Goal: Task Accomplishment & Management: Manage account settings

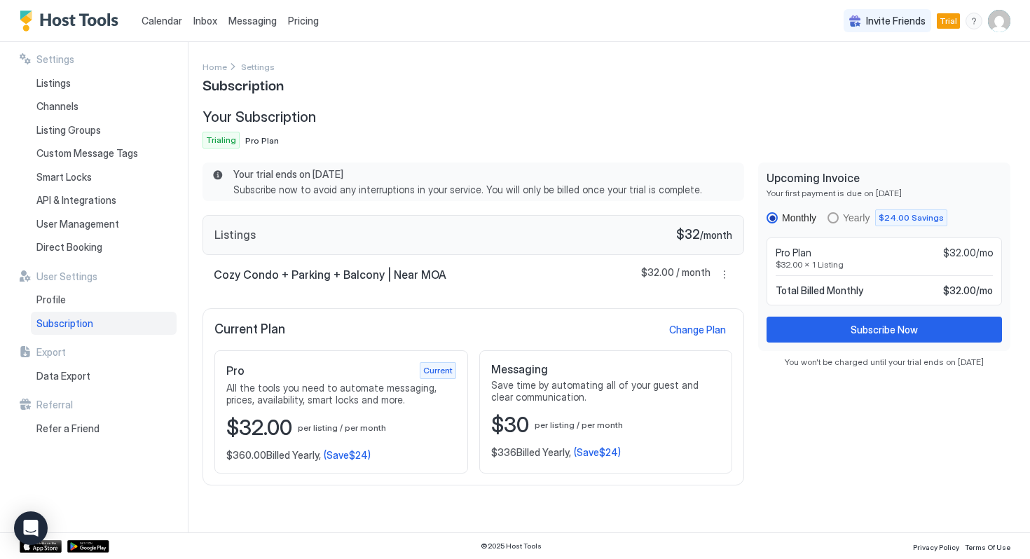
click at [1007, 20] on img "User profile" at bounding box center [999, 21] width 22 height 22
click at [887, 76] on span "Settings" at bounding box center [874, 78] width 38 height 13
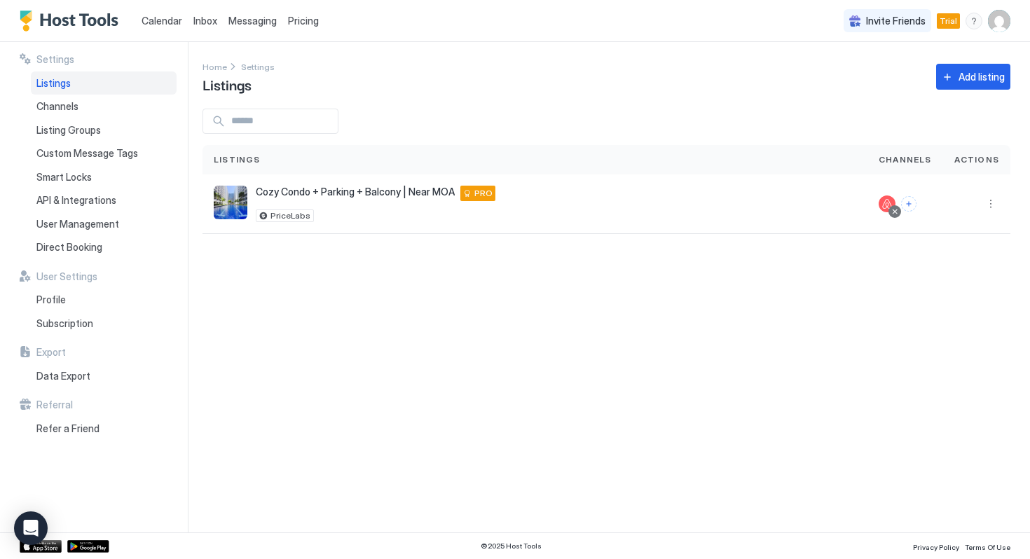
click at [989, 14] on img "User profile" at bounding box center [999, 21] width 22 height 22
click at [56, 301] on div at bounding box center [515, 279] width 1030 height 559
click at [48, 299] on span "Profile" at bounding box center [50, 300] width 29 height 13
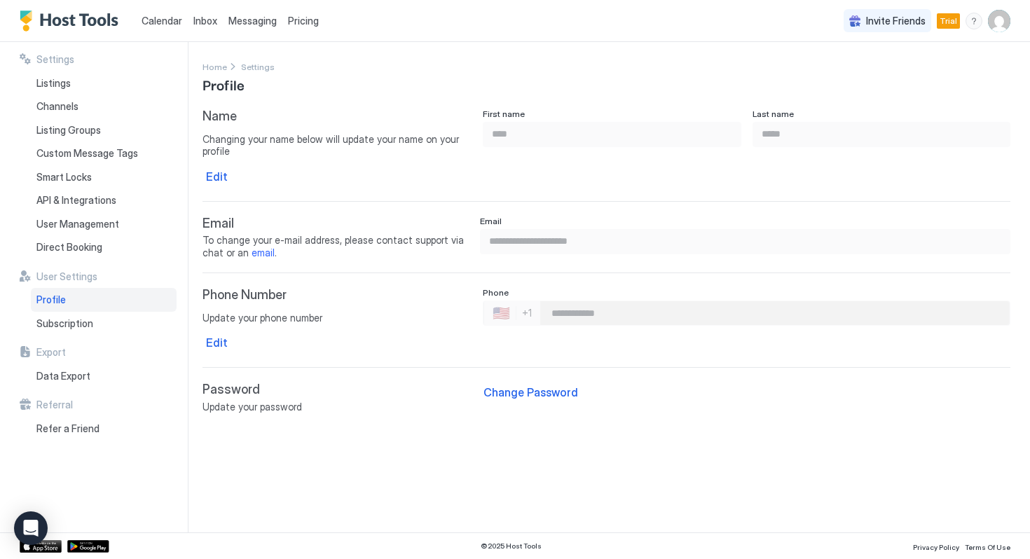
click at [1003, 26] on img "User profile" at bounding box center [999, 21] width 22 height 22
click at [907, 100] on div "Logout" at bounding box center [921, 102] width 167 height 13
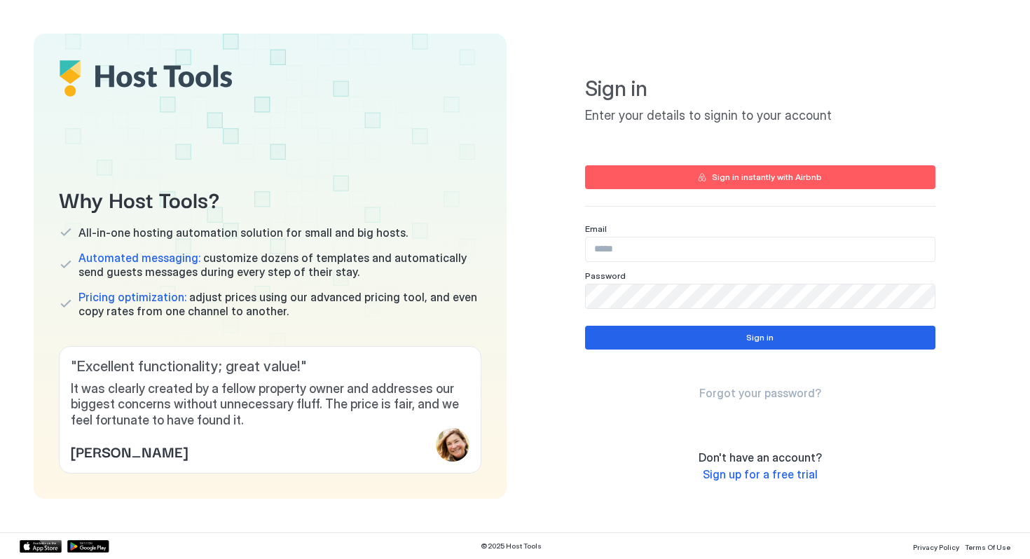
type input "**********"
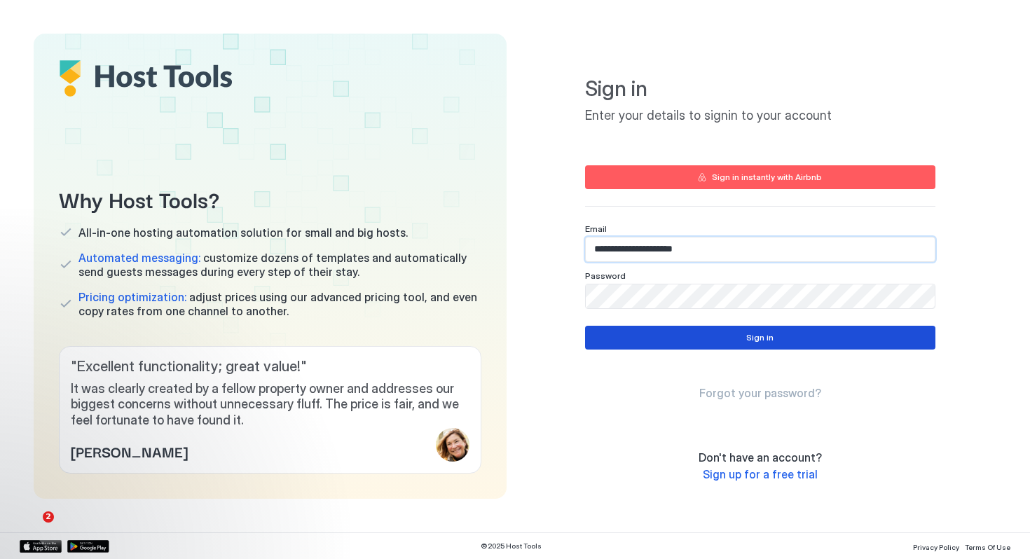
click at [676, 344] on button "Sign in" at bounding box center [760, 338] width 351 height 24
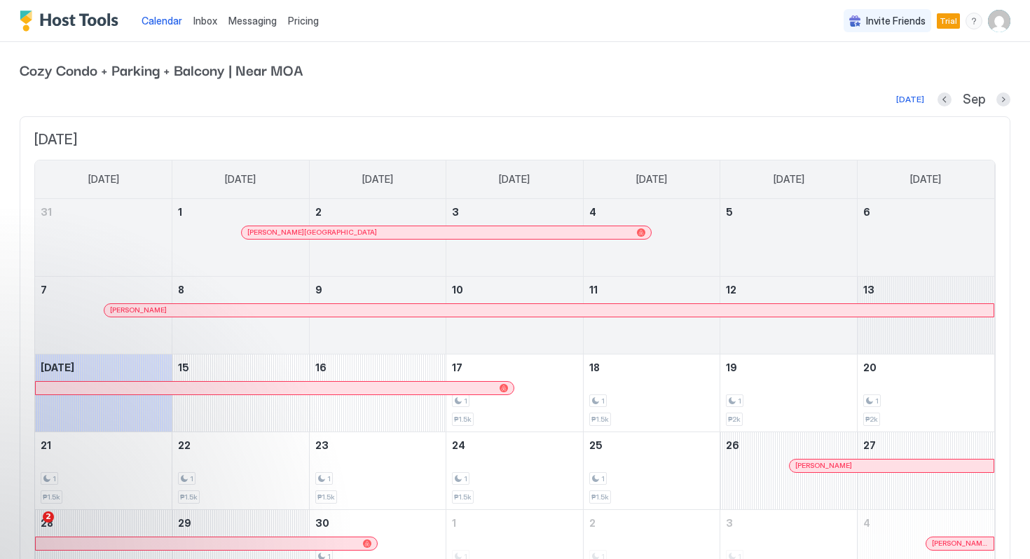
click at [993, 24] on img "User profile" at bounding box center [999, 21] width 22 height 22
click at [870, 78] on span "Settings" at bounding box center [874, 78] width 38 height 13
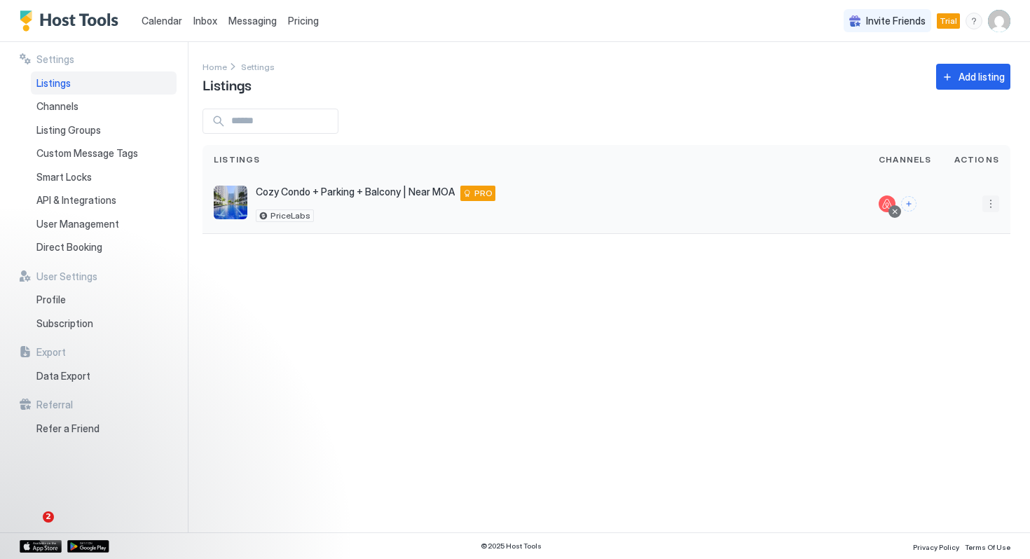
click at [991, 209] on button "More options" at bounding box center [991, 204] width 17 height 17
click at [952, 245] on span "Pricing" at bounding box center [942, 246] width 28 height 11
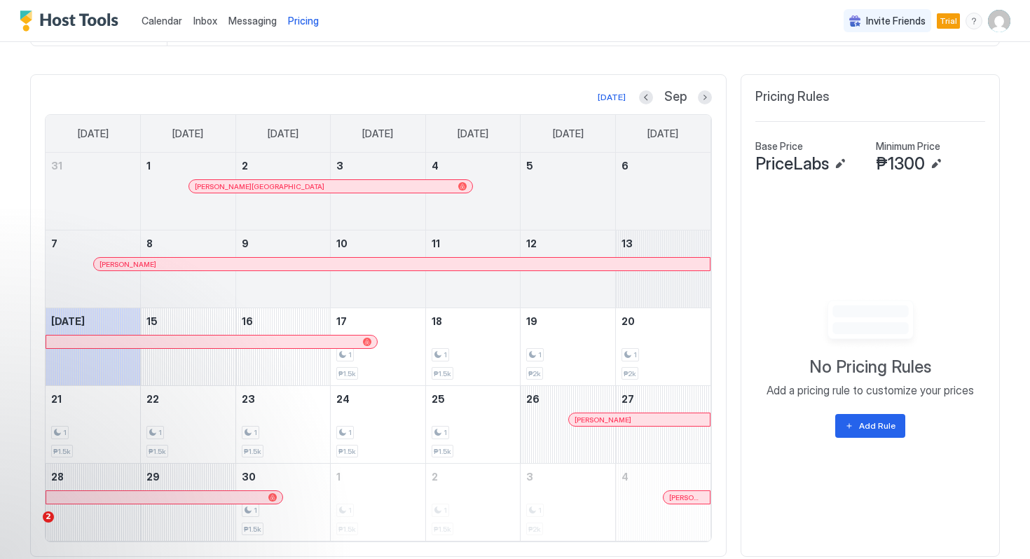
scroll to position [433, 0]
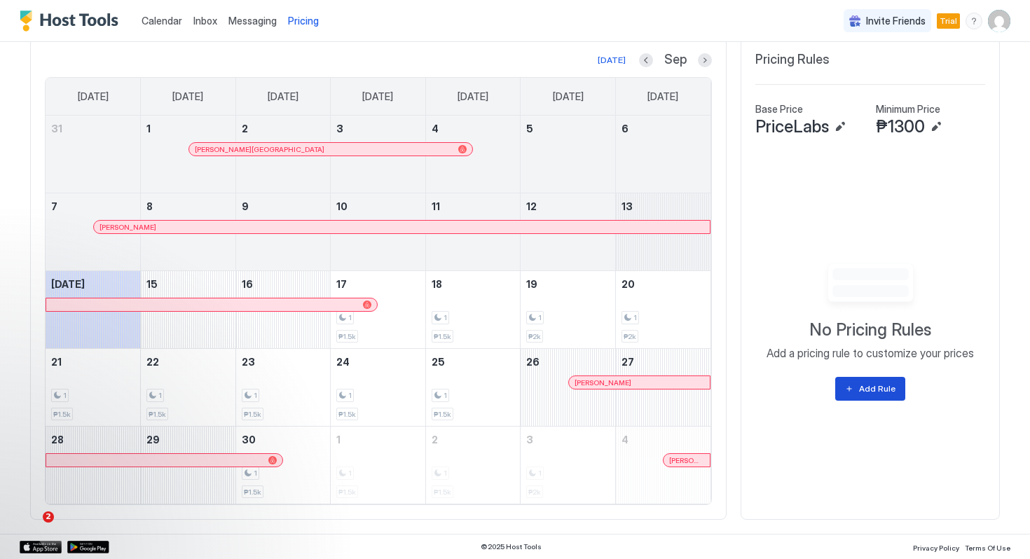
click at [869, 391] on div "Add Rule" at bounding box center [877, 389] width 36 height 13
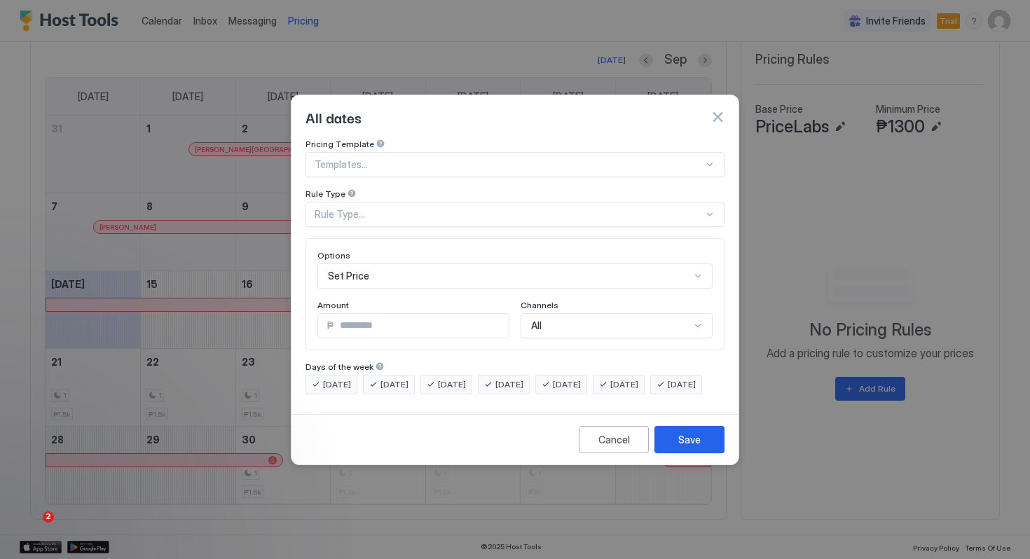
click at [719, 110] on button "button" at bounding box center [718, 117] width 14 height 14
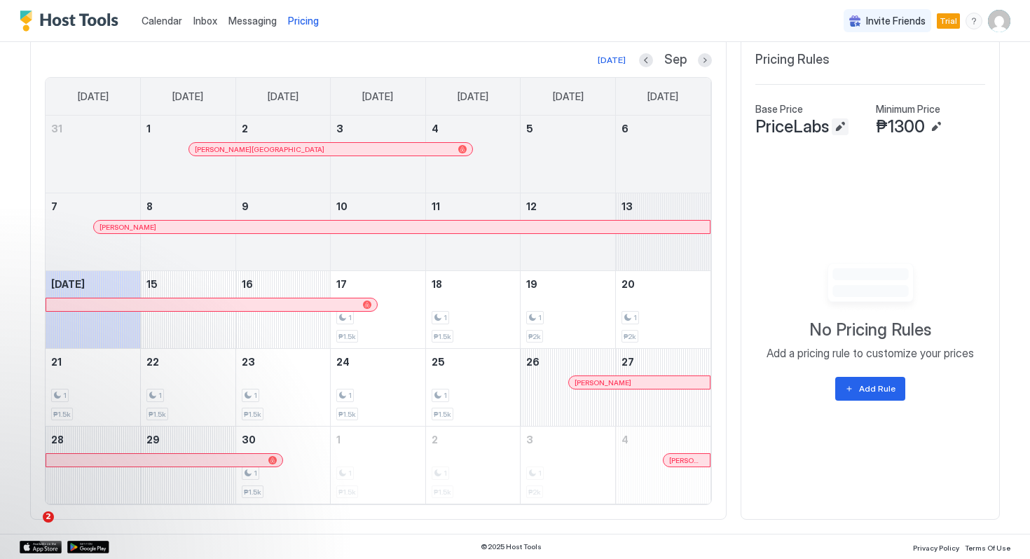
click at [841, 128] on button "Edit" at bounding box center [840, 126] width 17 height 17
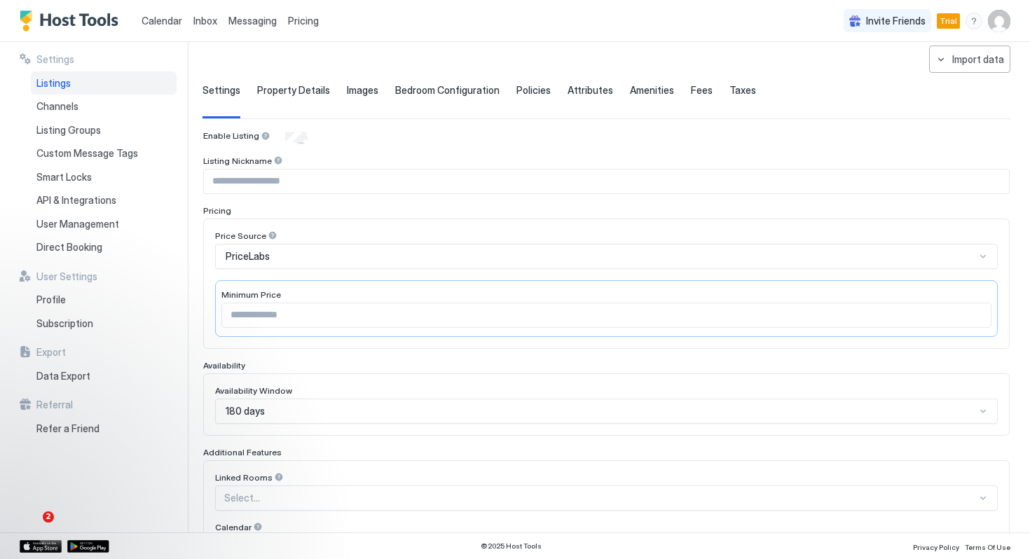
scroll to position [98, 0]
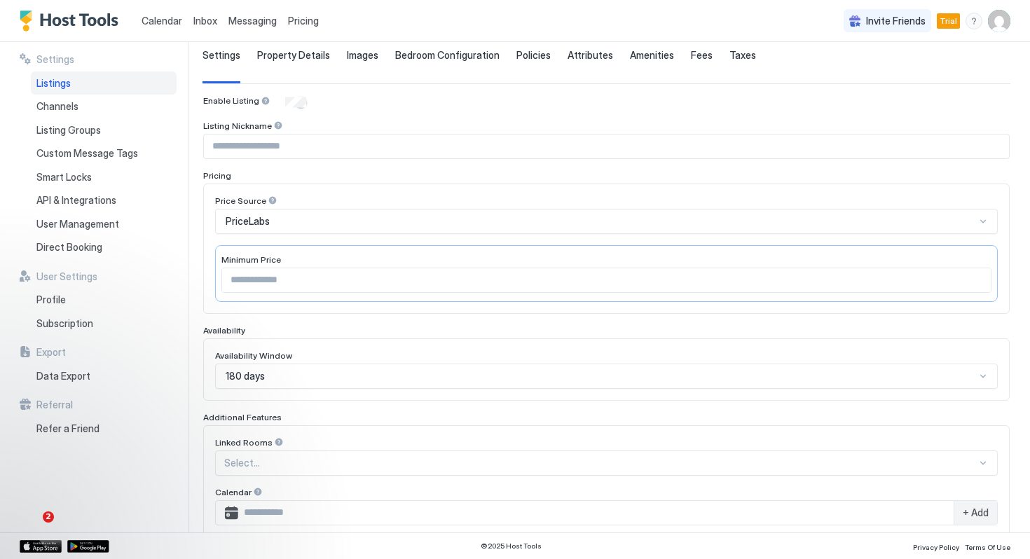
click at [346, 220] on div "PriceLabs" at bounding box center [601, 221] width 750 height 13
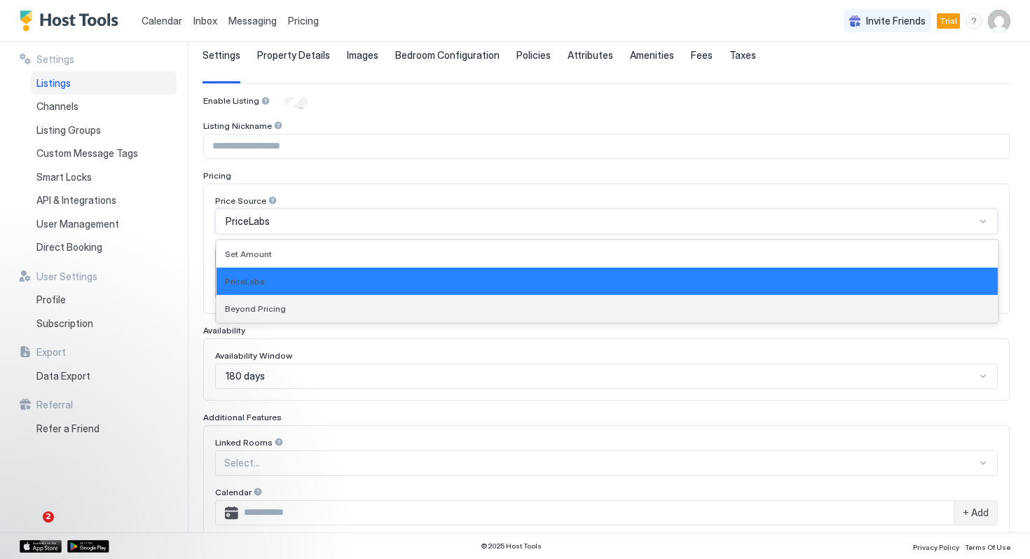
click at [340, 304] on div "Beyond Pricing" at bounding box center [607, 309] width 765 height 11
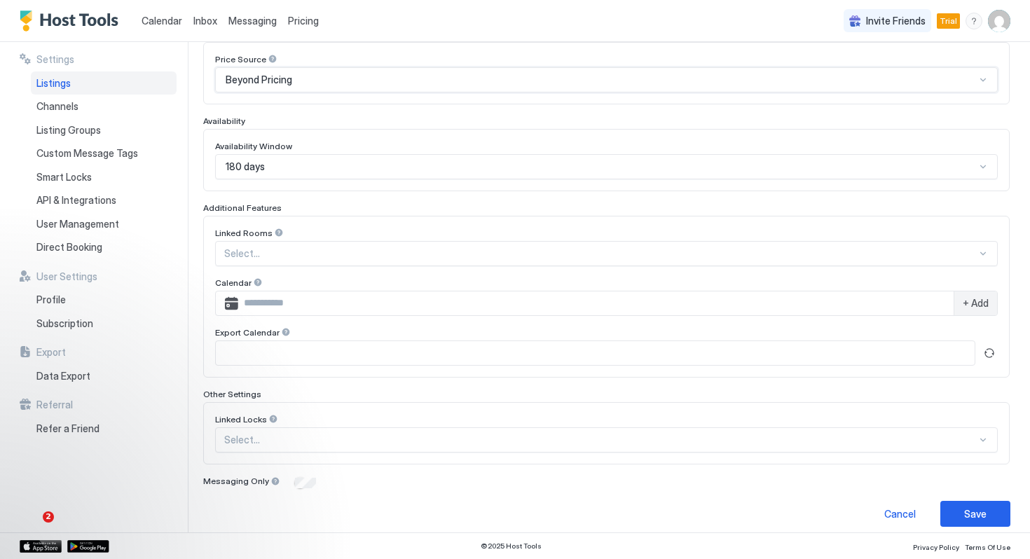
scroll to position [250, 0]
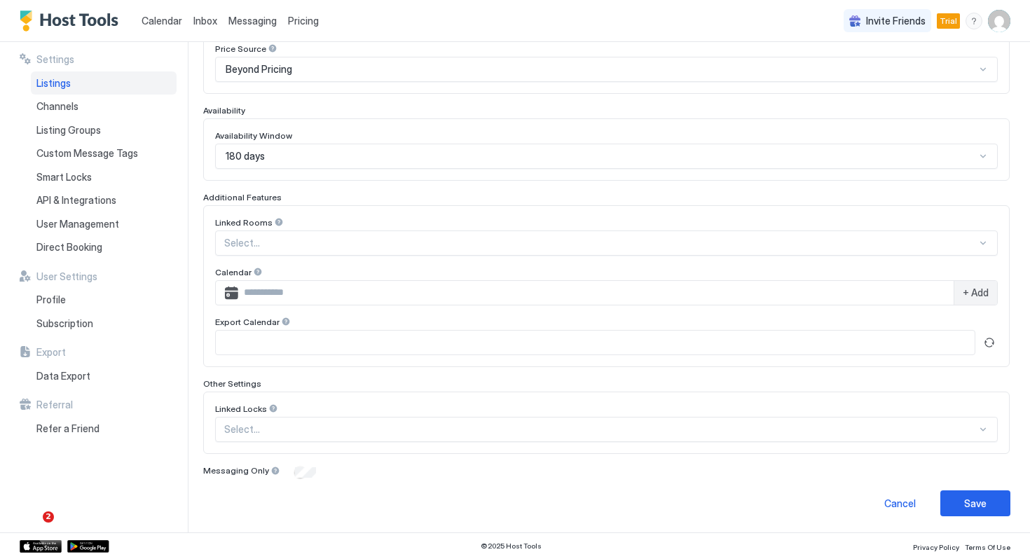
click at [265, 435] on div at bounding box center [600, 429] width 753 height 13
click at [281, 374] on div "Enable Listing Listing Nickname Pricing Price Source Beyond Pricing Availabilit…" at bounding box center [606, 211] width 807 height 536
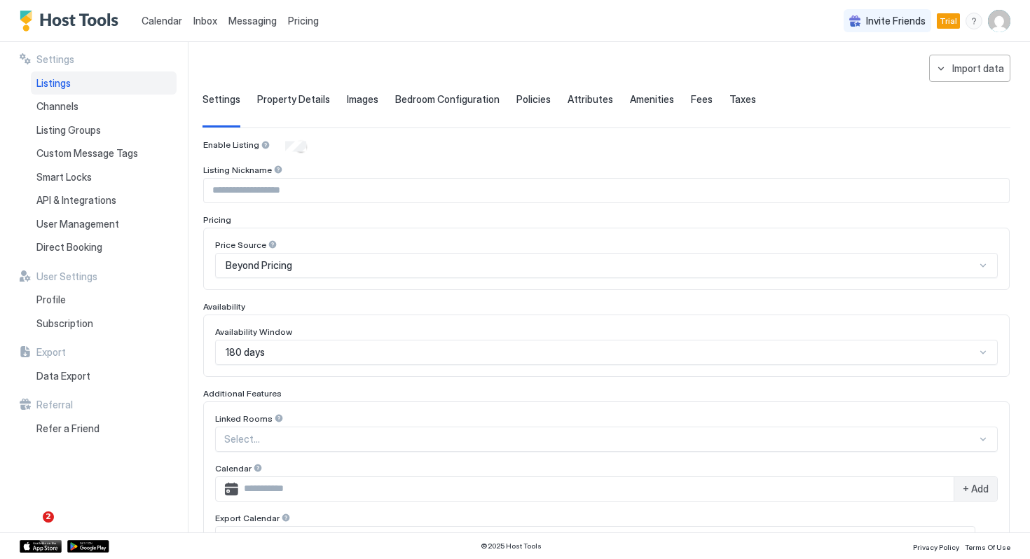
scroll to position [64, 0]
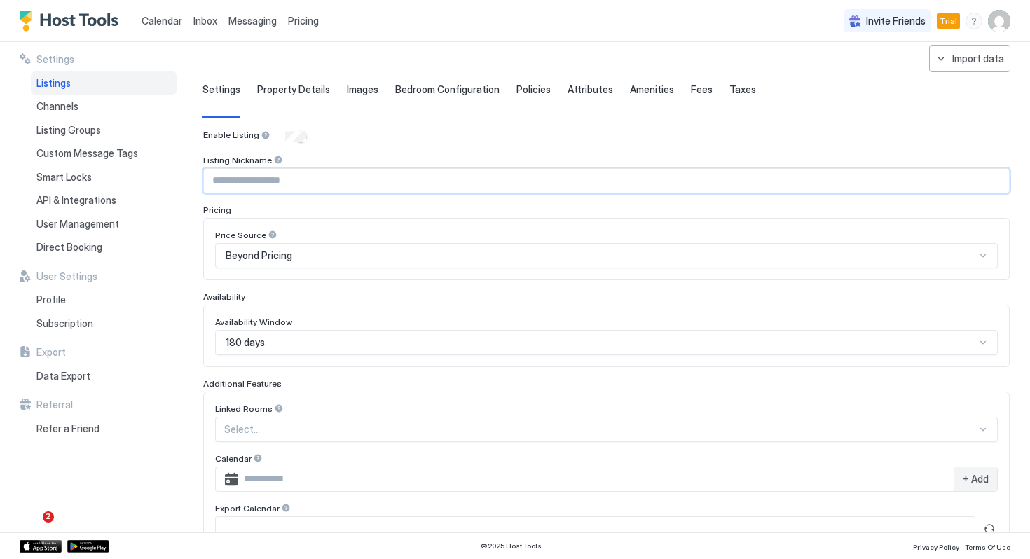
click at [292, 182] on input "Input Field" at bounding box center [606, 181] width 805 height 24
type input "**********"
click at [294, 254] on div "Beyond Pricing" at bounding box center [601, 256] width 750 height 13
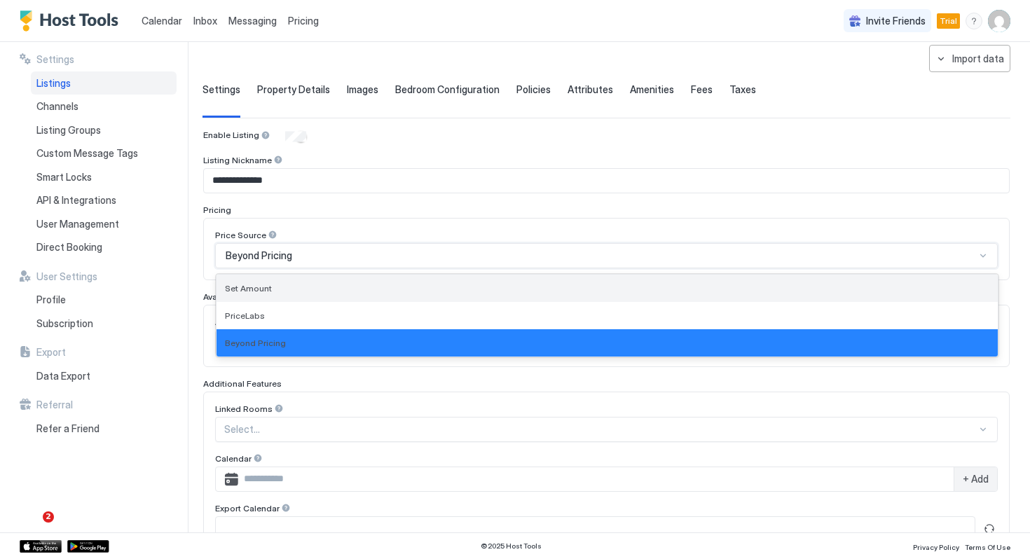
click at [290, 292] on div "Set Amount" at bounding box center [607, 288] width 765 height 11
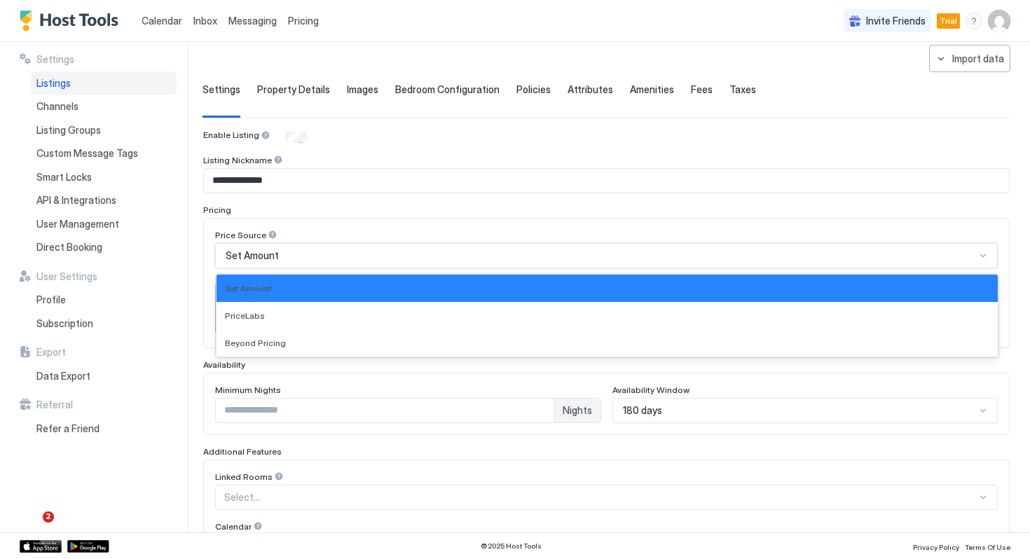
click at [283, 251] on div "Set Amount" at bounding box center [601, 256] width 750 height 13
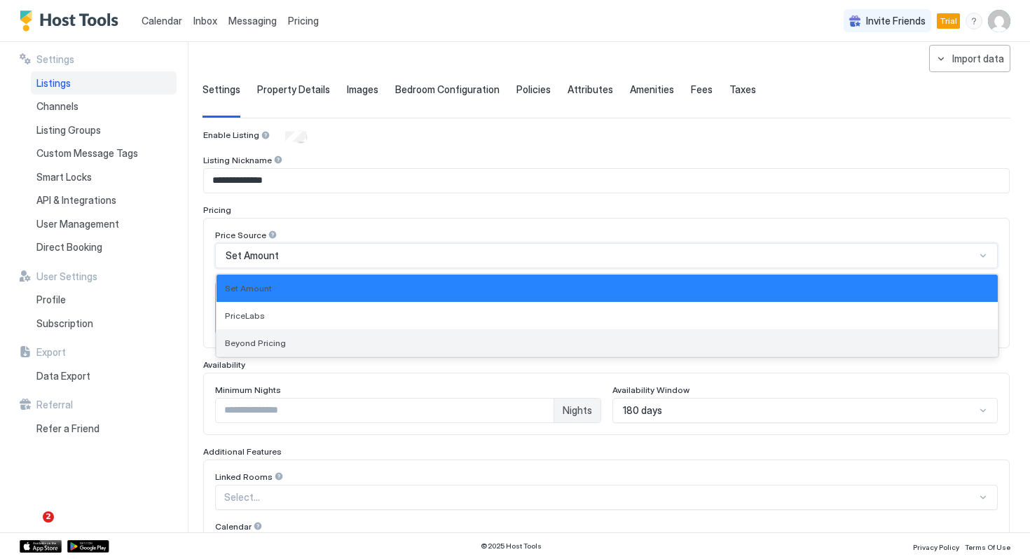
click at [281, 342] on div "Beyond Pricing" at bounding box center [607, 343] width 765 height 11
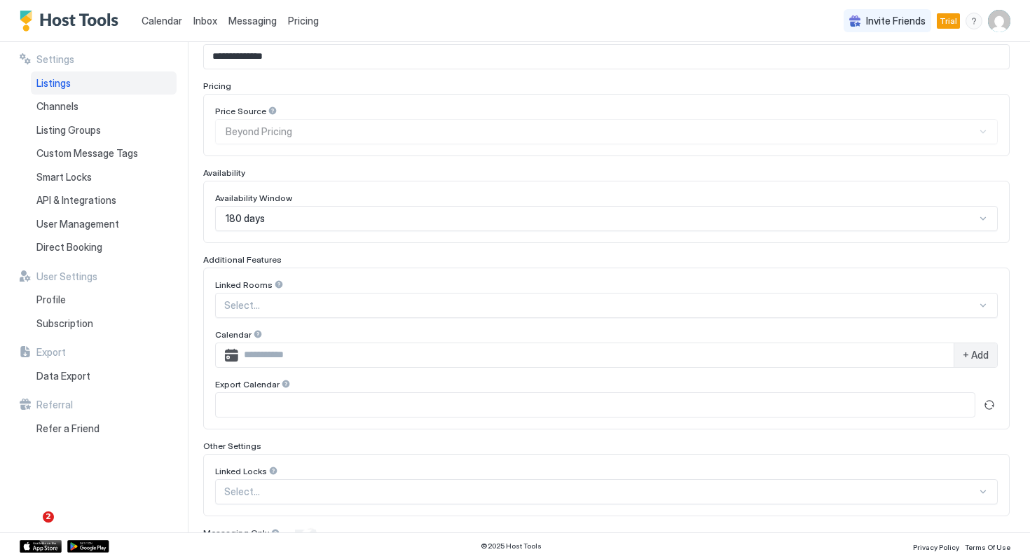
scroll to position [250, 0]
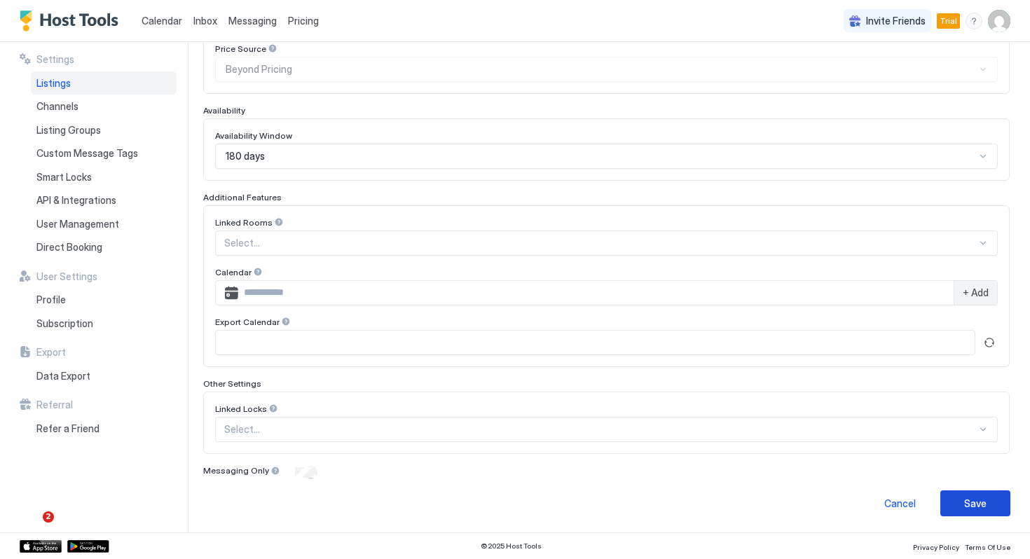
click at [973, 505] on div "Save" at bounding box center [976, 503] width 22 height 15
